Goal: Check status: Check status

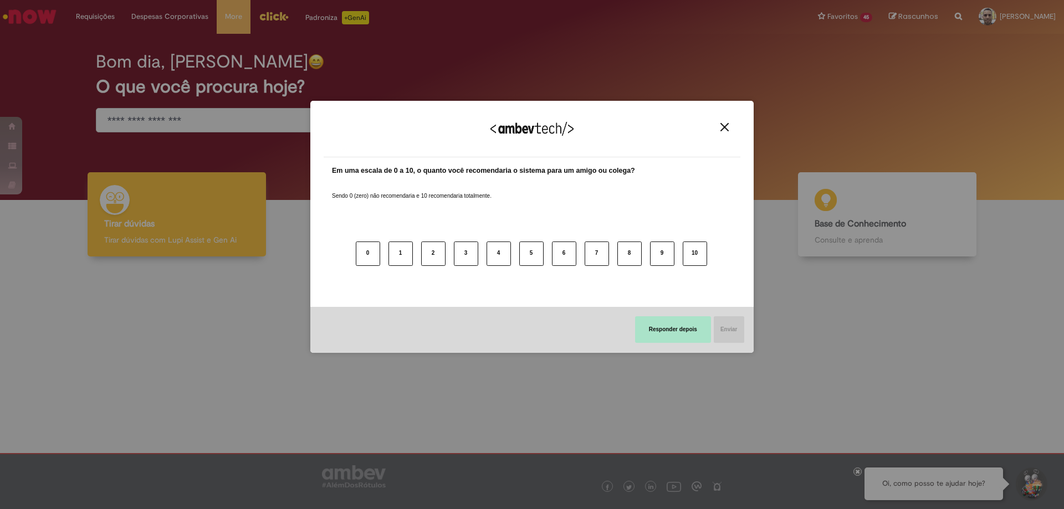
click at [655, 323] on button "Responder depois" at bounding box center [673, 329] width 76 height 27
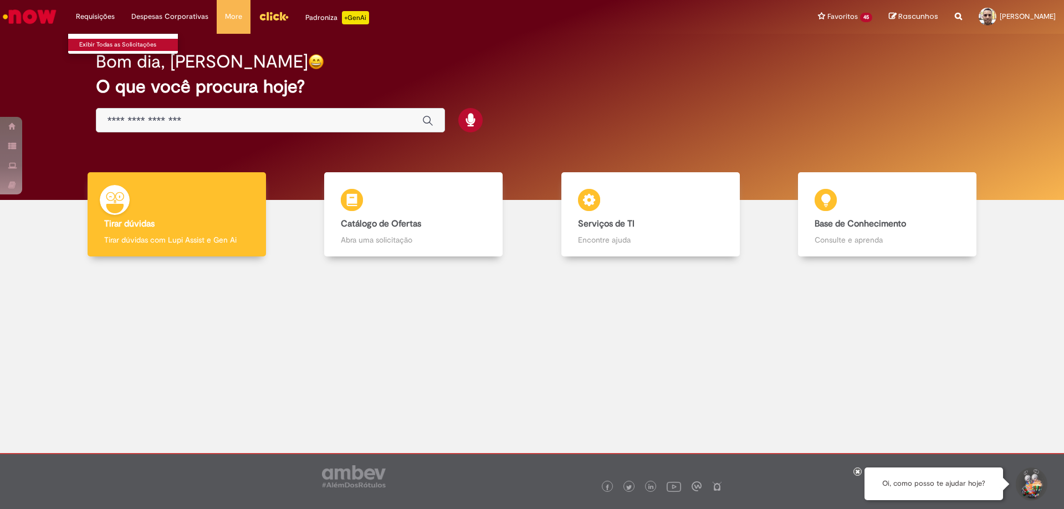
click at [135, 46] on link "Exibir Todas as Solicitações" at bounding box center [129, 45] width 122 height 12
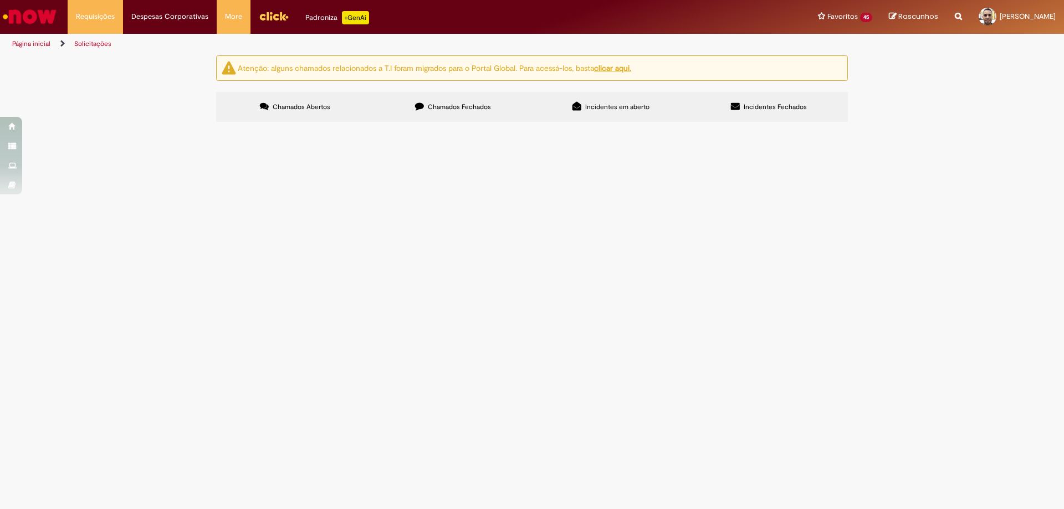
click at [445, 112] on label "Chamados Fechados" at bounding box center [453, 107] width 158 height 30
click at [301, 108] on span "Chamados Abertos" at bounding box center [302, 107] width 58 height 9
click at [99, 50] on li "Solicitações" at bounding box center [92, 44] width 45 height 21
click at [99, 48] on li "Solicitações" at bounding box center [92, 44] width 45 height 21
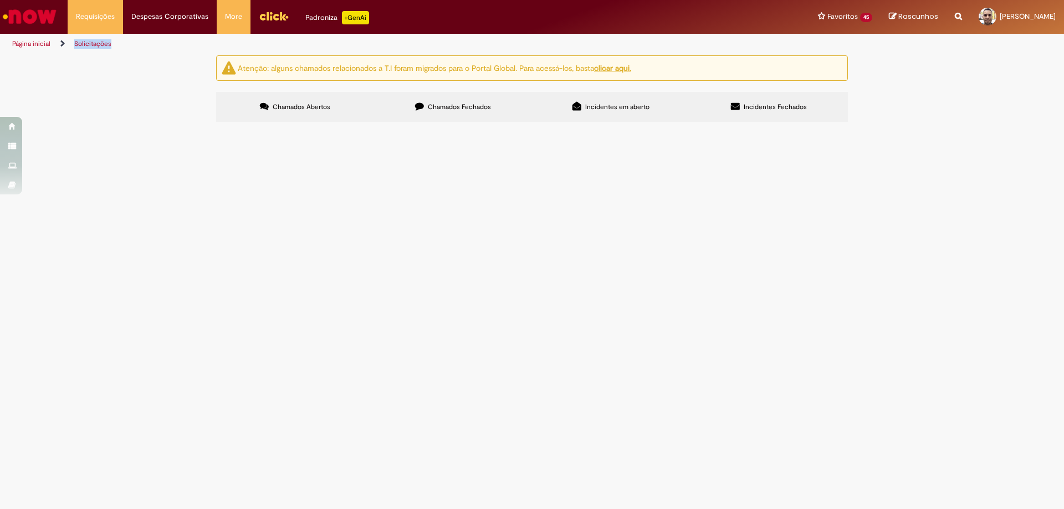
click at [99, 48] on li "Solicitações" at bounding box center [92, 44] width 45 height 21
click at [91, 28] on li "Requisições Exibir Todas as Solicitações" at bounding box center [95, 16] width 55 height 33
click at [94, 40] on link "Exibir Todas as Solicitações" at bounding box center [129, 45] width 122 height 12
click at [485, 110] on span "Chamados Fechados" at bounding box center [459, 107] width 63 height 9
click at [473, 100] on label "Chamados Fechados" at bounding box center [453, 107] width 158 height 30
